Goal: Find specific page/section: Find specific page/section

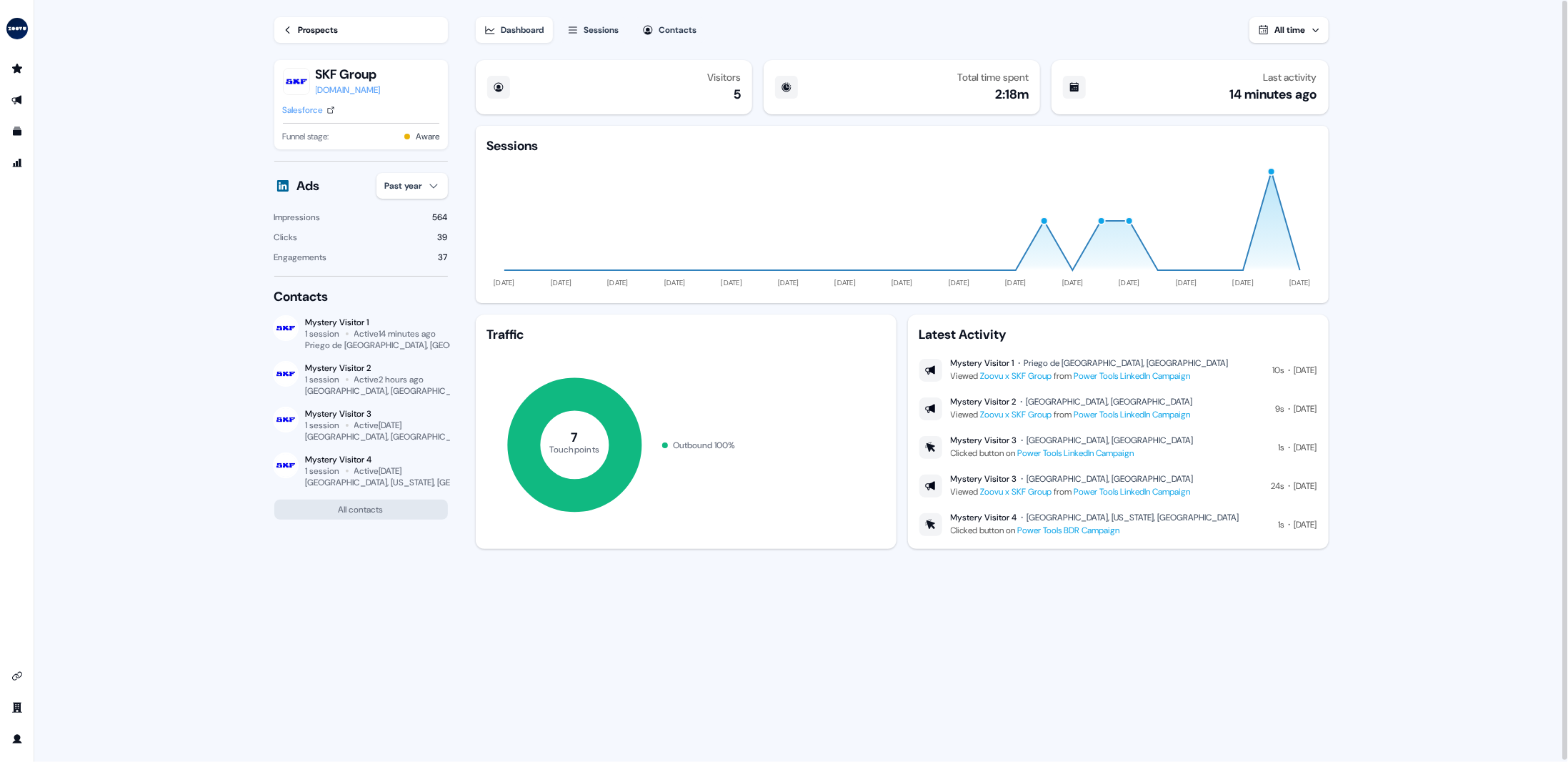
click at [301, 34] on div "Prospects" at bounding box center [318, 30] width 40 height 14
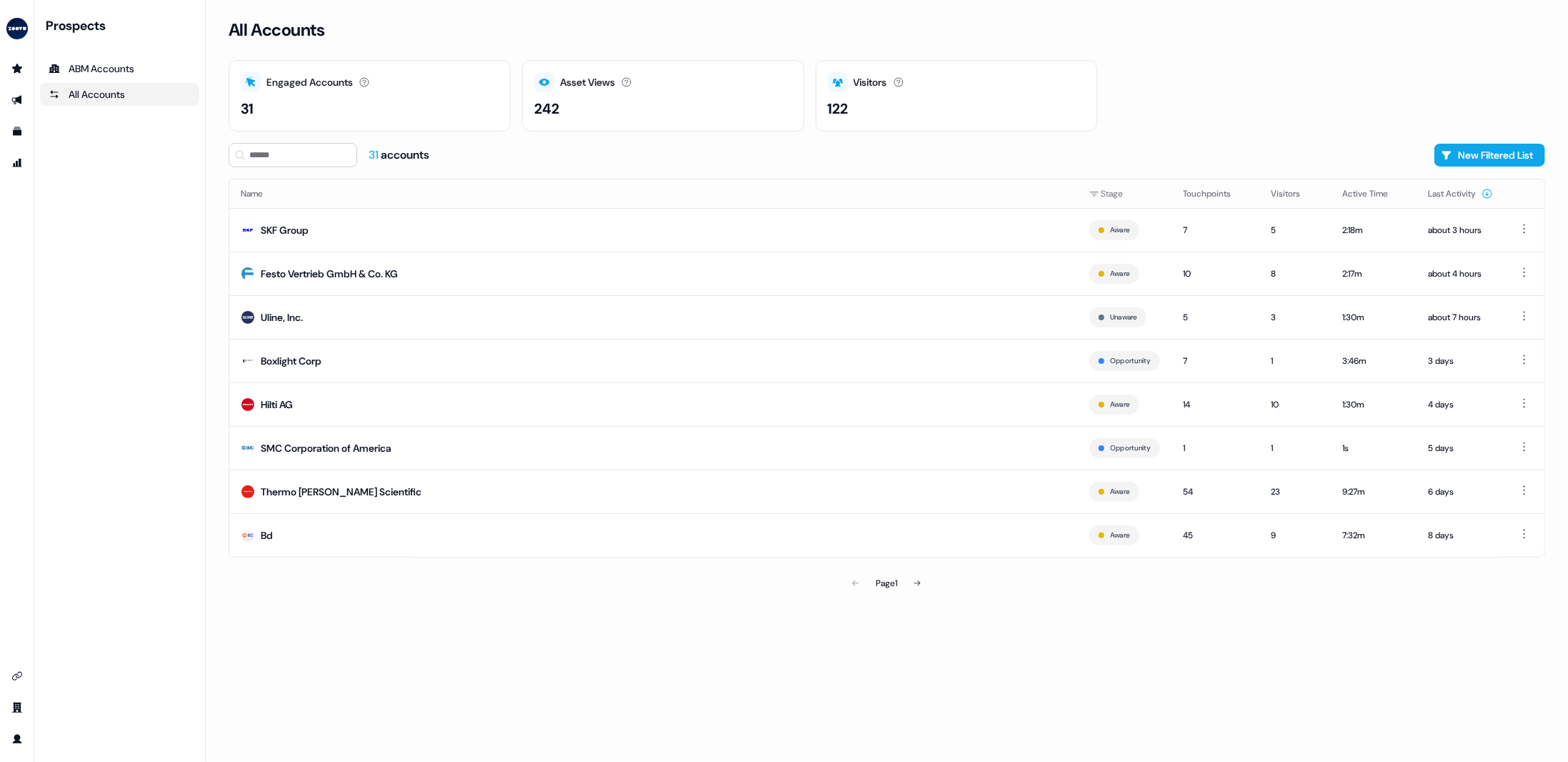
click at [1, 102] on li "side nav menu" at bounding box center [17, 100] width 33 height 23
click at [20, 102] on icon "Go to outbound experience" at bounding box center [16, 100] width 10 height 9
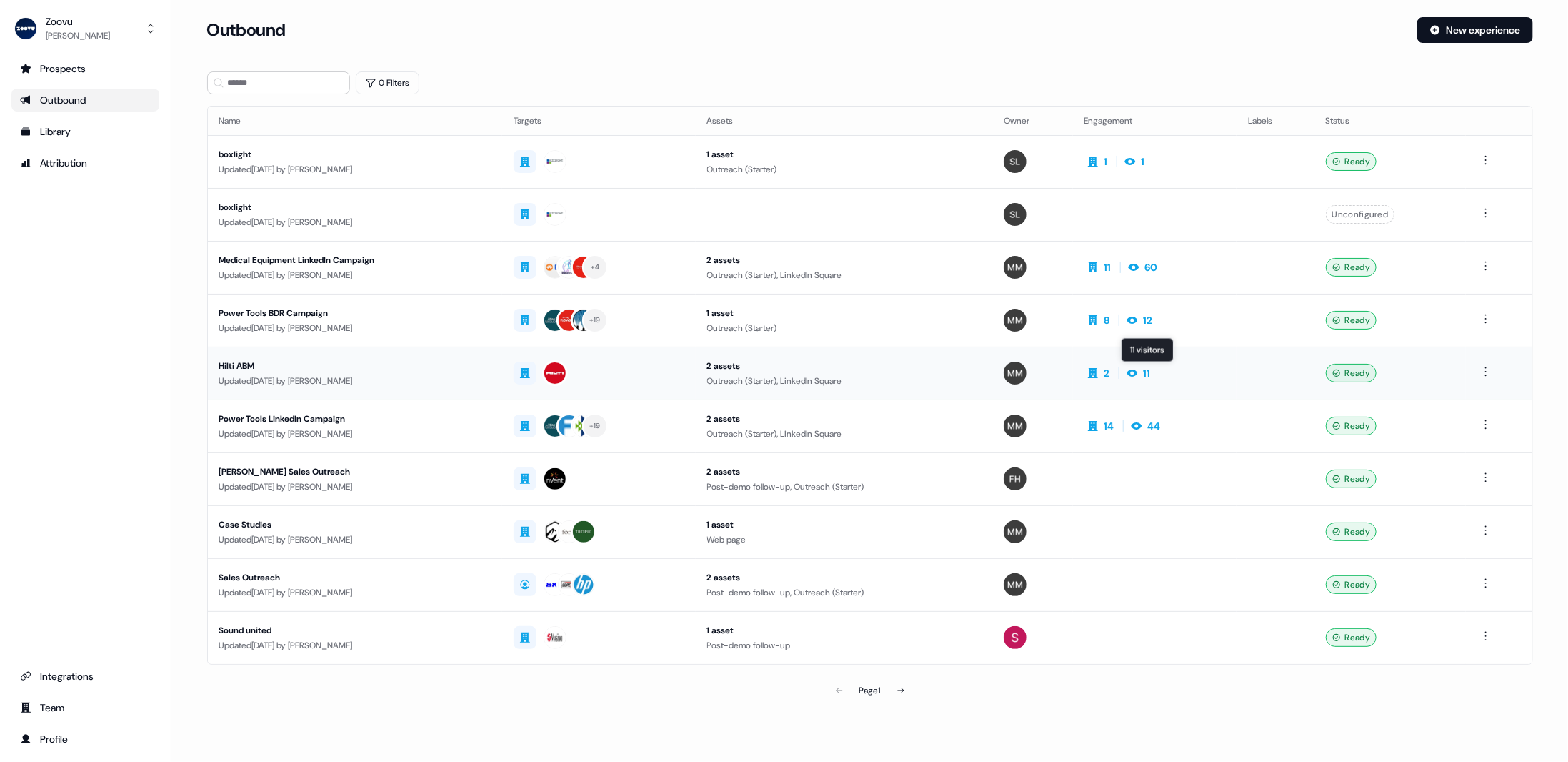
click at [1151, 366] on div "11" at bounding box center [1147, 373] width 7 height 14
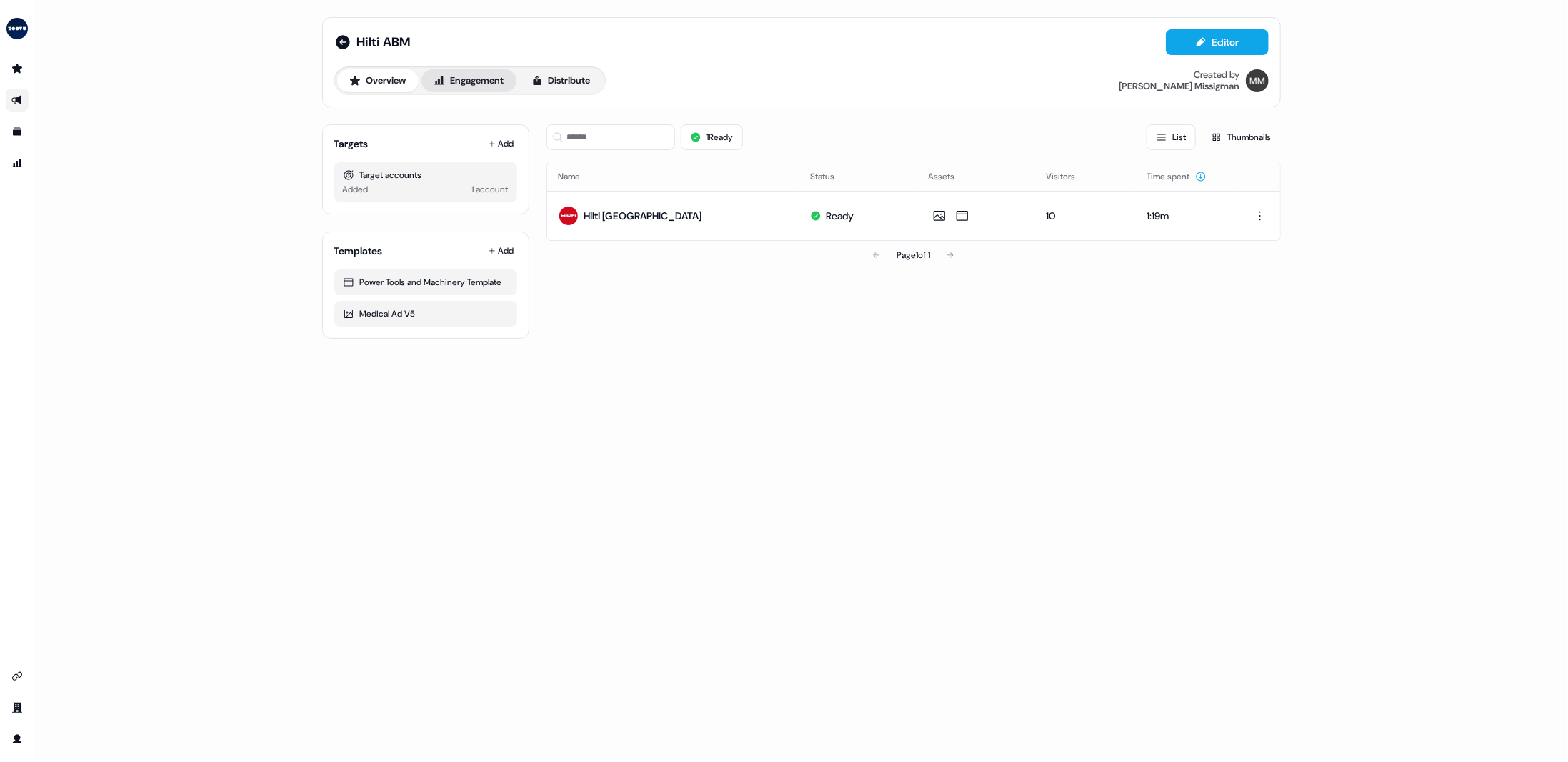
click at [455, 70] on button "Engagement" at bounding box center [469, 81] width 95 height 23
